Goal: Task Accomplishment & Management: Complete application form

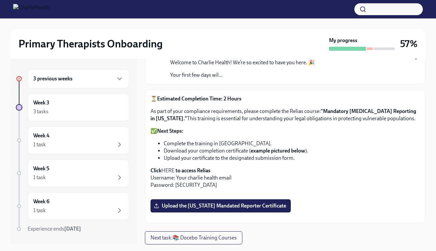
scroll to position [235, 0]
click at [183, 202] on span "Upload the [US_STATE] Mandated Reporter Certificate" at bounding box center [220, 205] width 131 height 7
click at [0, 0] on input "Upload the [US_STATE] Mandated Reporter Certificate" at bounding box center [0, 0] width 0 height 0
click at [199, 202] on span "Upload the [US_STATE] Mandated Reporter Certificate" at bounding box center [220, 205] width 131 height 7
click at [0, 0] on input "Upload the [US_STATE] Mandated Reporter Certificate" at bounding box center [0, 0] width 0 height 0
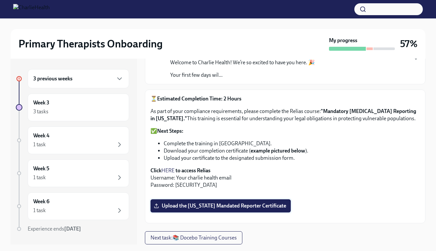
click at [236, 202] on span "Upload the [US_STATE] Mandated Reporter Certificate" at bounding box center [220, 205] width 131 height 7
click at [0, 0] on input "Upload the [US_STATE] Mandated Reporter Certificate" at bounding box center [0, 0] width 0 height 0
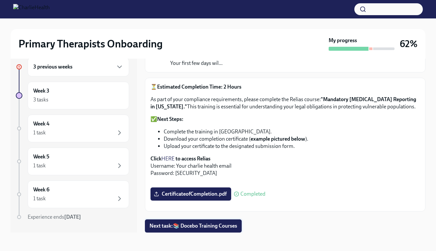
click at [200, 223] on span "Next task : 📚 Docebo Training Courses" at bounding box center [193, 225] width 88 height 7
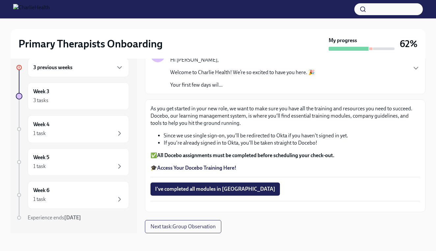
scroll to position [52, 0]
click at [213, 164] on strong "Access Your Docebo Training Here!" at bounding box center [196, 167] width 79 height 6
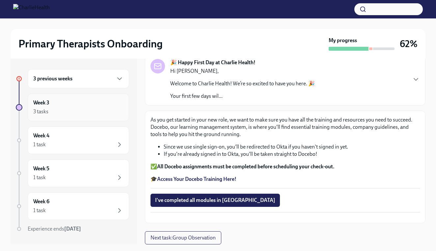
scroll to position [0, 0]
click at [75, 80] on div "3 previous weeks" at bounding box center [78, 79] width 90 height 8
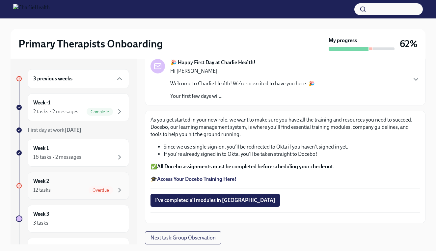
click at [81, 180] on div "Week 2 12 tasks Overdue" at bounding box center [78, 185] width 90 height 16
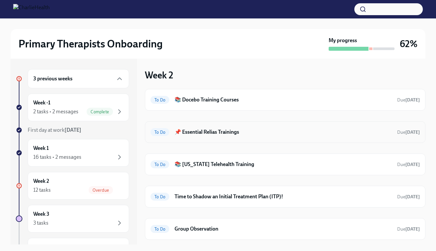
click at [199, 132] on h6 "📌 Essential Relias Trainings" at bounding box center [282, 131] width 217 height 7
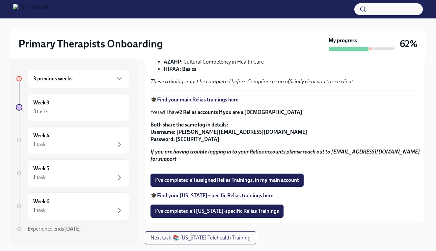
scroll to position [116, 0]
click at [203, 235] on span "Next task : 📚 Washington Telehealth Training" at bounding box center [200, 237] width 100 height 7
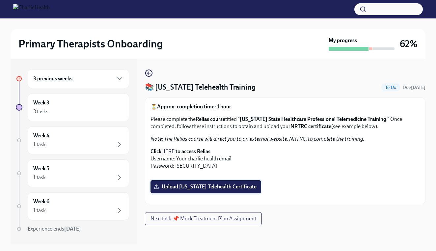
scroll to position [160, 0]
click at [212, 183] on span "Upload Washington Telehealth Certificate" at bounding box center [205, 186] width 101 height 7
click at [0, 0] on input "Upload Washington Telehealth Certificate" at bounding box center [0, 0] width 0 height 0
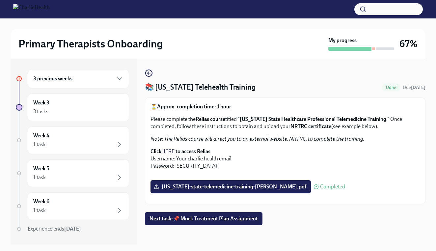
scroll to position [0, 0]
click at [90, 78] on div "3 previous weeks" at bounding box center [78, 79] width 90 height 8
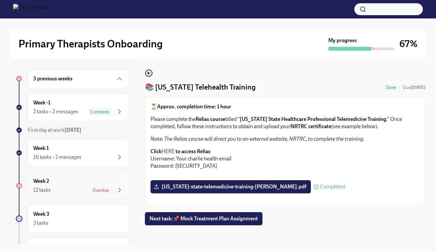
click at [78, 180] on div "Week 2 12 tasks Overdue" at bounding box center [78, 185] width 90 height 16
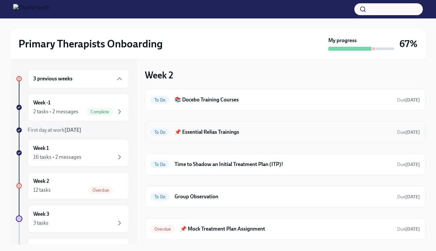
click at [213, 132] on h6 "📌 Essential Relias Trainings" at bounding box center [282, 131] width 217 height 7
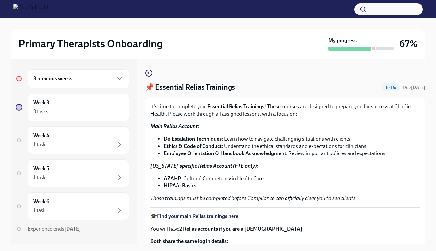
click at [91, 81] on div "3 previous weeks" at bounding box center [78, 79] width 90 height 8
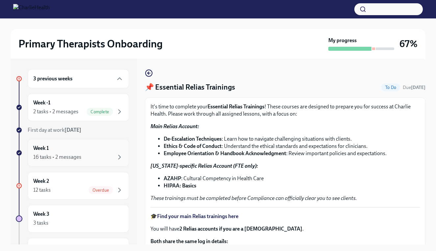
click at [91, 156] on div "16 tasks • 2 messages" at bounding box center [78, 157] width 90 height 8
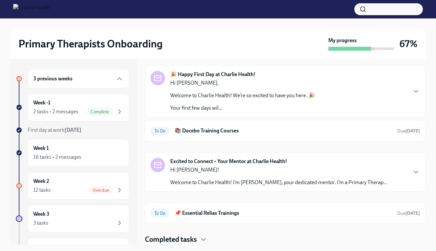
scroll to position [24, 0]
click at [183, 211] on h6 "📌 Essential Relias Trainings" at bounding box center [282, 212] width 217 height 7
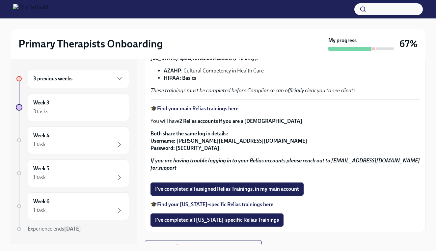
scroll to position [108, 0]
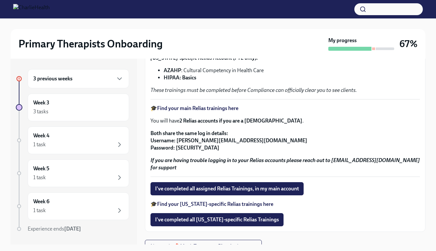
click at [193, 203] on strong "Find your [US_STATE]-specific Relias trainings here" at bounding box center [215, 204] width 116 height 6
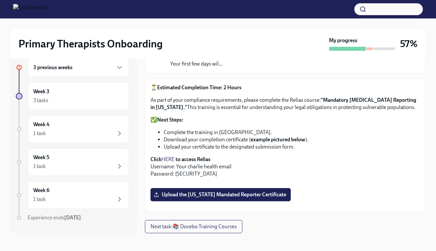
scroll to position [235, 0]
click at [202, 191] on span "Upload the [US_STATE] Mandated Reporter Certificate" at bounding box center [220, 194] width 131 height 7
click at [0, 0] on input "Upload the [US_STATE] Mandated Reporter Certificate" at bounding box center [0, 0] width 0 height 0
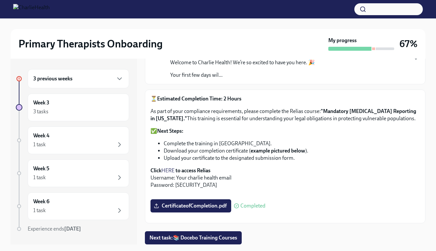
scroll to position [0, 0]
click at [88, 83] on div "3 previous weeks" at bounding box center [78, 78] width 101 height 19
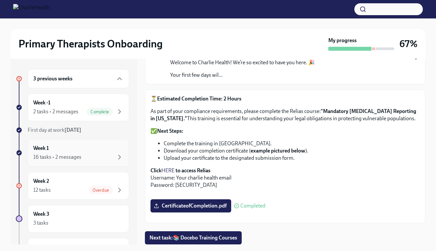
click at [80, 148] on div "Week 1 16 tasks • 2 messages" at bounding box center [78, 152] width 90 height 16
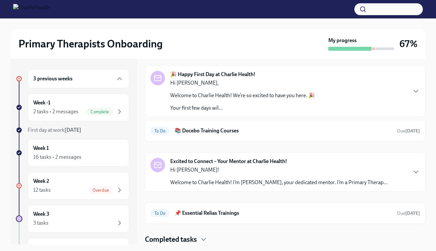
scroll to position [24, 0]
click at [213, 209] on h6 "📌 Essential Relias Trainings" at bounding box center [282, 212] width 217 height 7
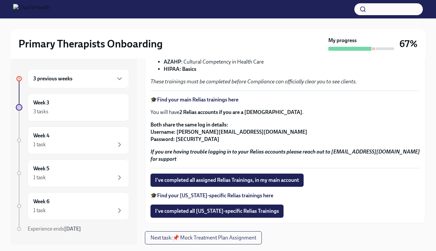
scroll to position [116, 0]
click at [200, 184] on button "I've completed all assigned Relias Trainings, in my main account" at bounding box center [226, 179] width 153 height 13
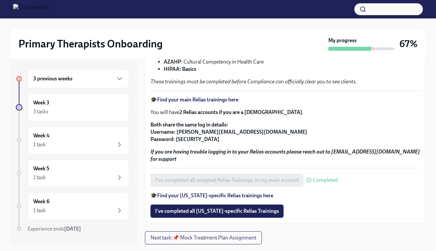
click at [198, 212] on span "I've completed all [US_STATE]-specific Relias Trainings" at bounding box center [217, 211] width 124 height 7
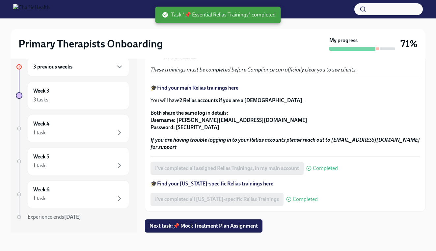
scroll to position [12, 0]
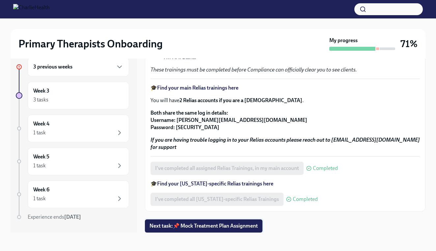
click at [230, 224] on span "Next task : 📌 Mock Treatment Plan Assignment" at bounding box center [203, 225] width 108 height 7
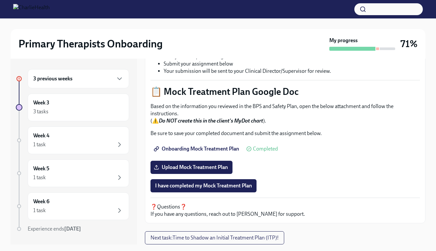
click at [71, 80] on h6 "3 previous weeks" at bounding box center [52, 78] width 39 height 7
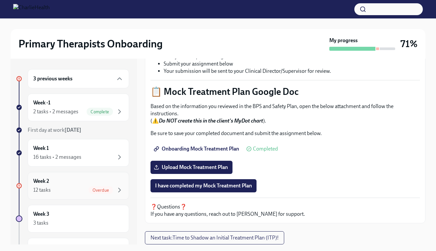
click at [69, 182] on div "Week 2 12 tasks Overdue" at bounding box center [78, 185] width 90 height 16
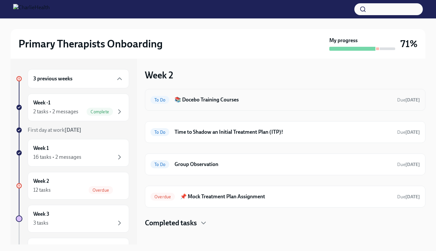
click at [219, 101] on h6 "📚 Docebo Training Courses" at bounding box center [282, 99] width 217 height 7
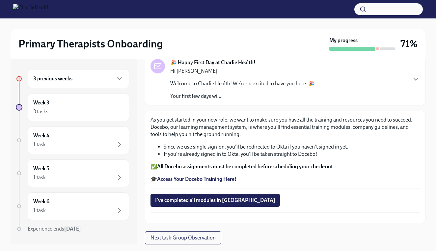
scroll to position [61, 0]
click at [189, 176] on strong "Access Your Docebo Training Here!" at bounding box center [196, 179] width 79 height 6
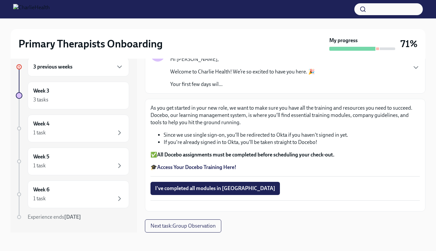
scroll to position [12, 0]
click at [70, 103] on div "Week 3 3 tasks" at bounding box center [78, 96] width 101 height 28
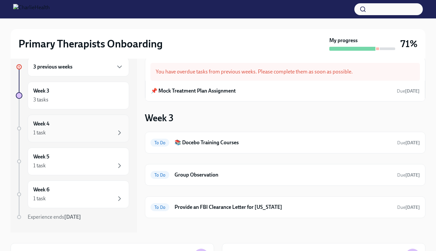
click at [69, 132] on div "1 task" at bounding box center [78, 133] width 90 height 8
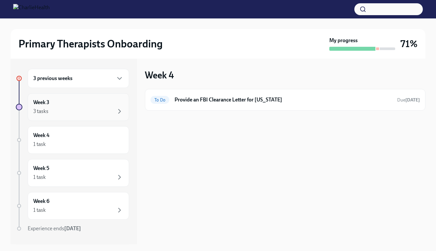
click at [70, 106] on div "Week 3 3 tasks" at bounding box center [78, 107] width 90 height 16
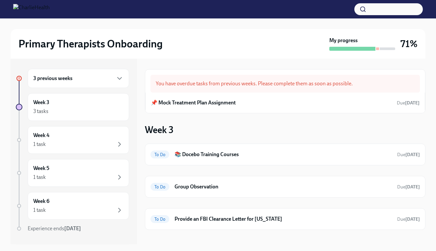
click at [78, 80] on div "3 previous weeks" at bounding box center [78, 78] width 90 height 8
